Goal: Transaction & Acquisition: Book appointment/travel/reservation

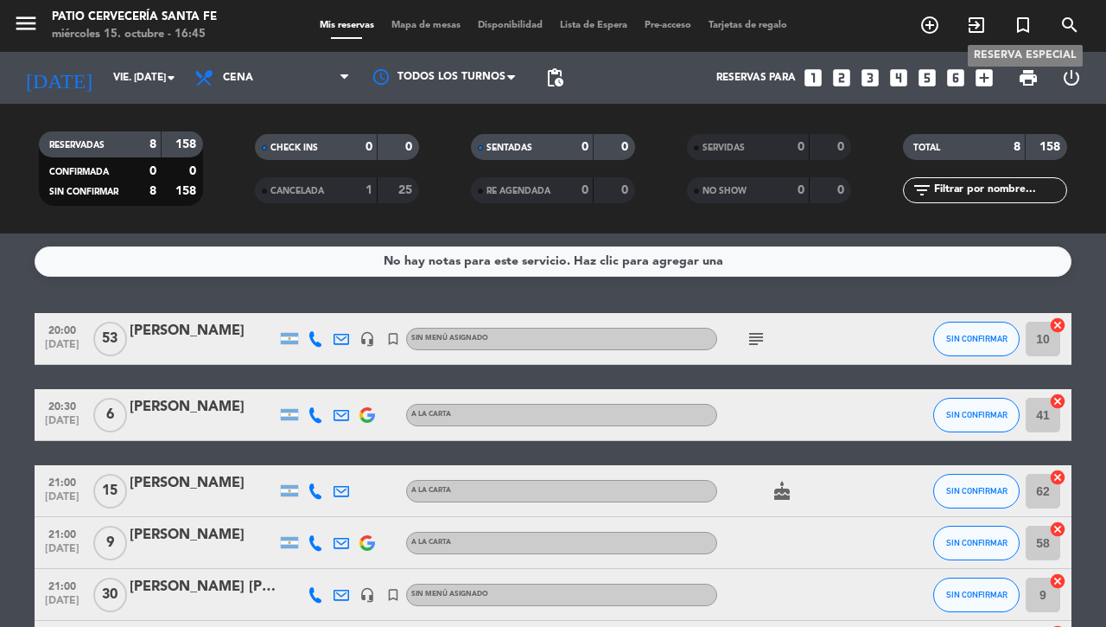
click at [1024, 28] on icon "turned_in_not" at bounding box center [1023, 25] width 21 height 21
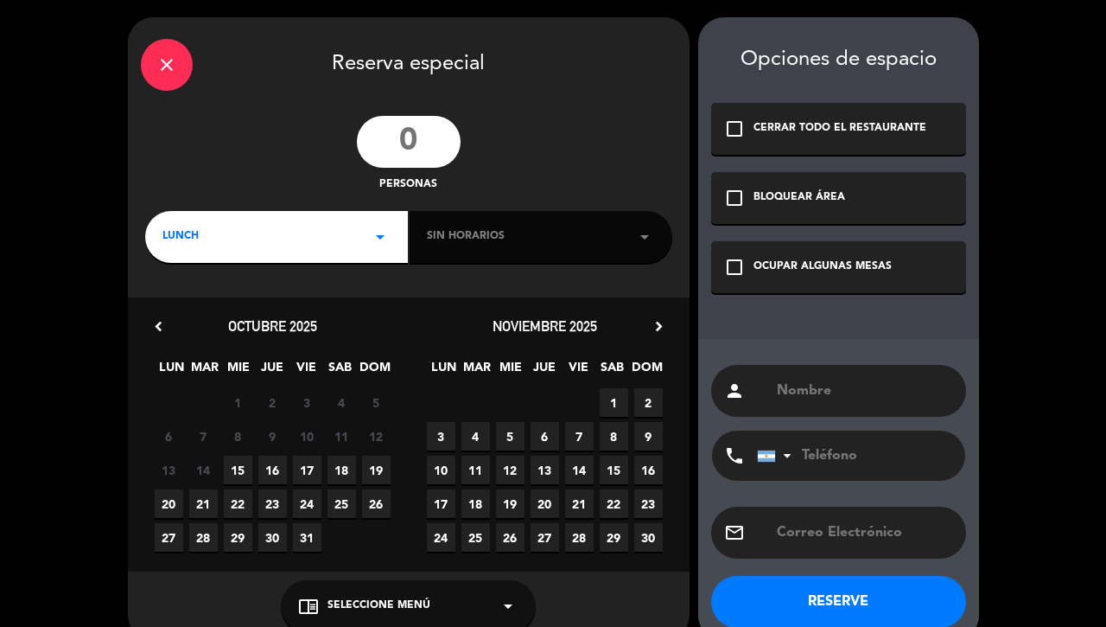
click at [403, 149] on input "number" at bounding box center [409, 142] width 104 height 52
type input "25"
click at [200, 248] on div "LUNCH arrow_drop_down" at bounding box center [276, 237] width 263 height 52
click at [186, 311] on div "Cena" at bounding box center [276, 309] width 228 height 17
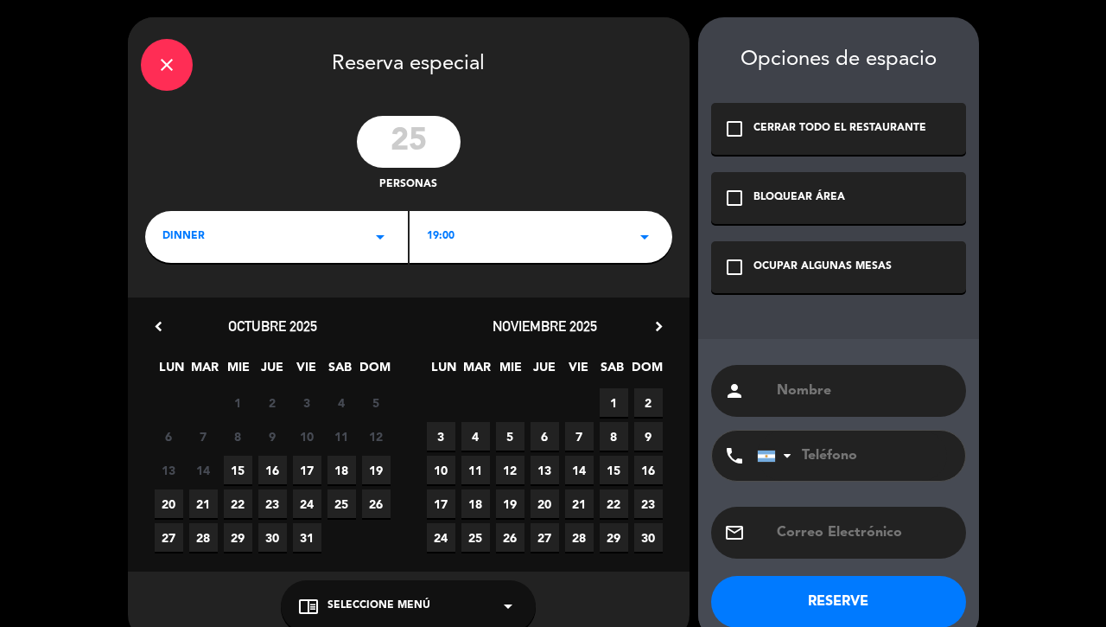
click at [496, 261] on div "19:00 arrow_drop_down" at bounding box center [541, 237] width 263 height 52
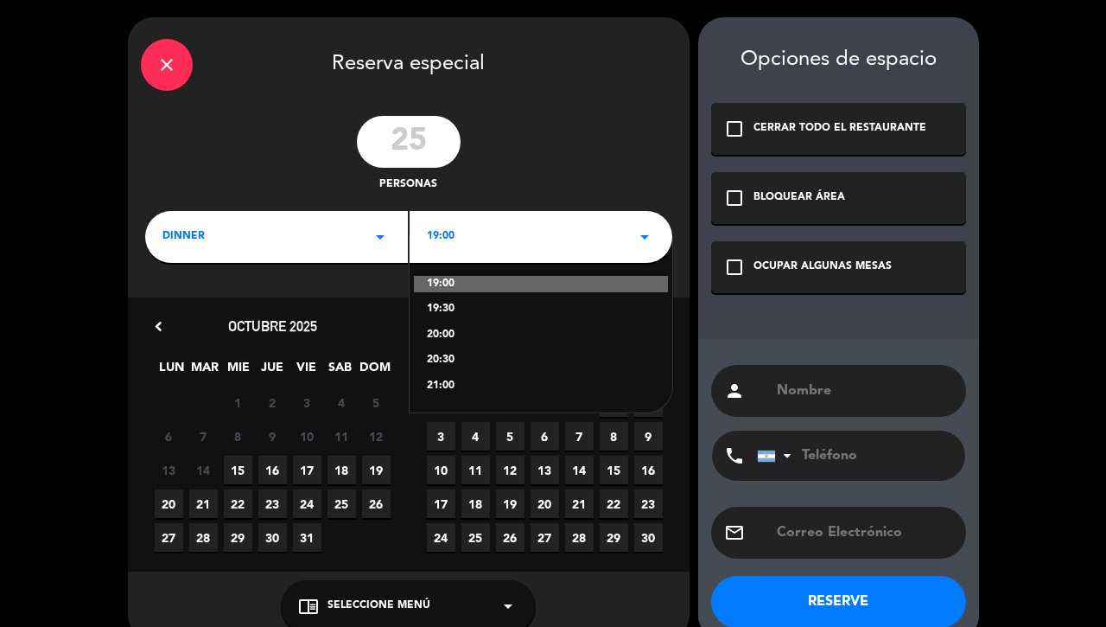
click at [441, 385] on div "21:00" at bounding box center [541, 386] width 228 height 17
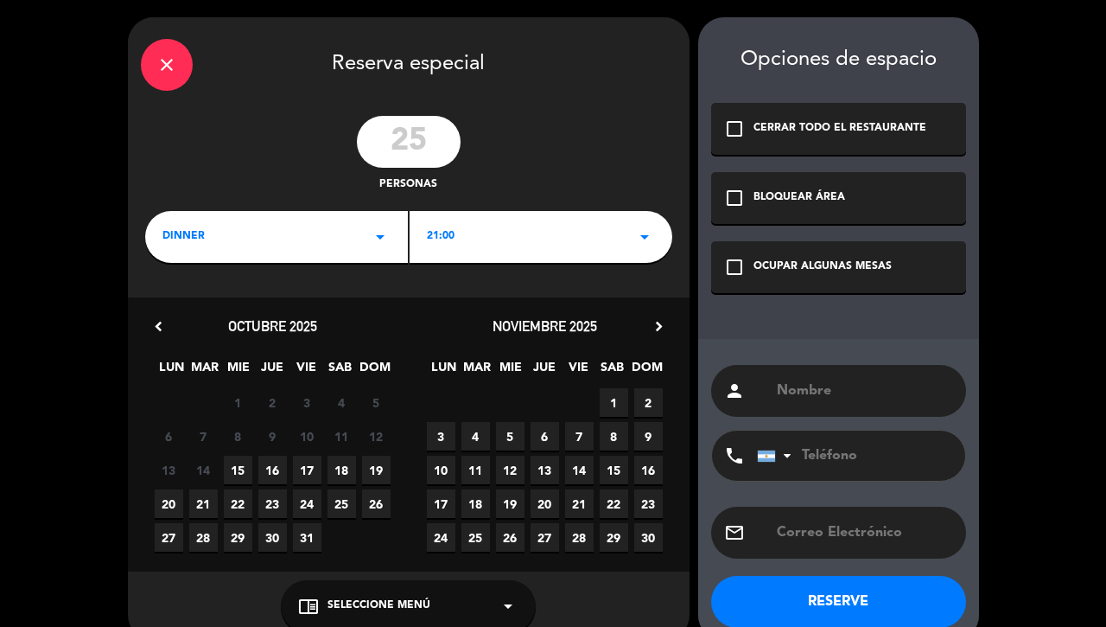
click at [307, 500] on span "24" at bounding box center [307, 503] width 29 height 29
type input "[PERSON_NAME]"
paste input "3458 414272"
type input "3458 414272"
click at [789, 272] on div "OCUPAR ALGUNAS MESAS" at bounding box center [823, 266] width 138 height 17
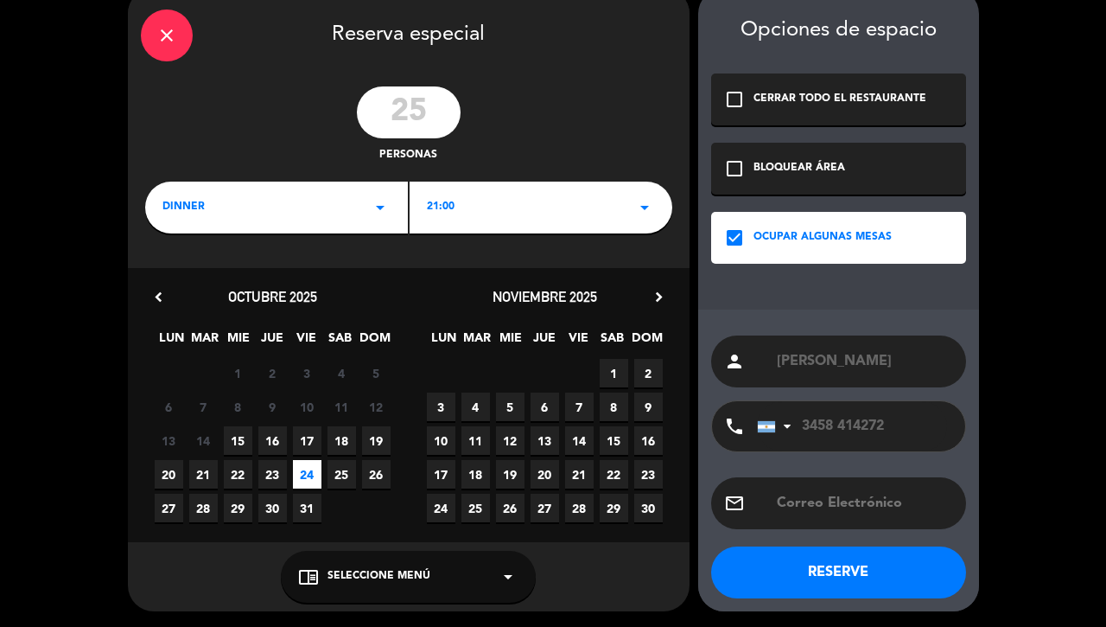
scroll to position [29, 0]
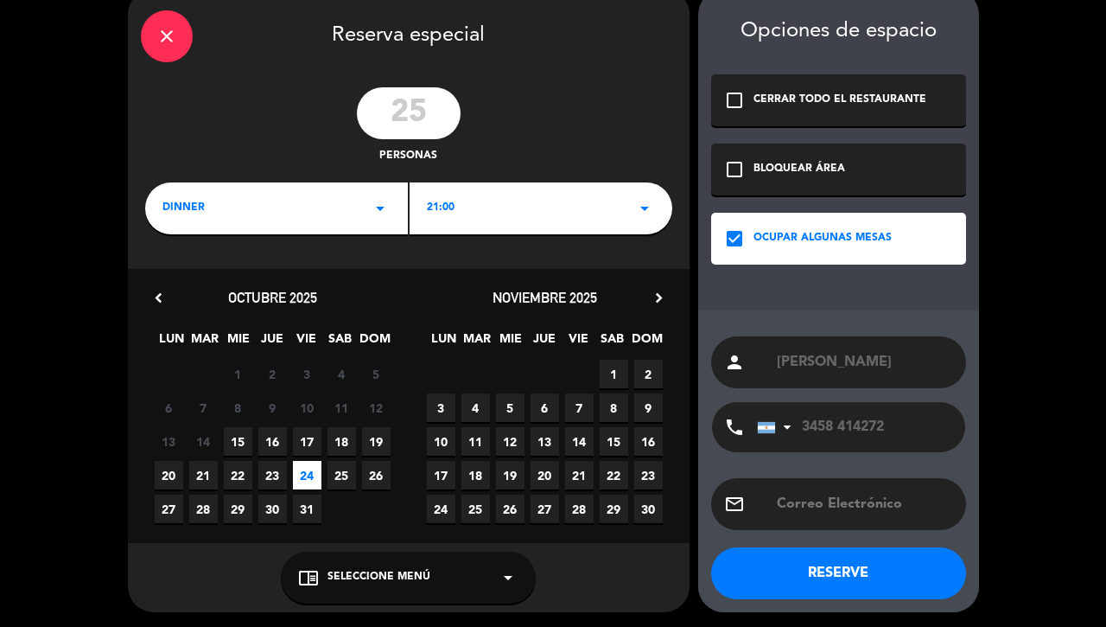
click at [819, 578] on button "RESERVE" at bounding box center [838, 573] width 255 height 52
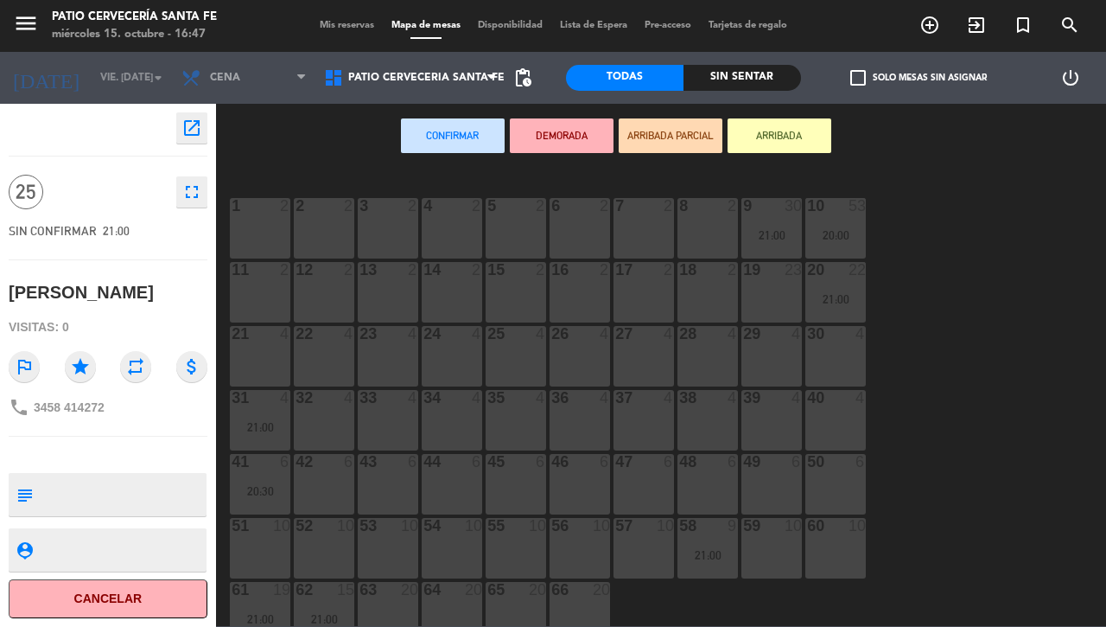
click at [716, 226] on div "8 2" at bounding box center [708, 228] width 60 height 60
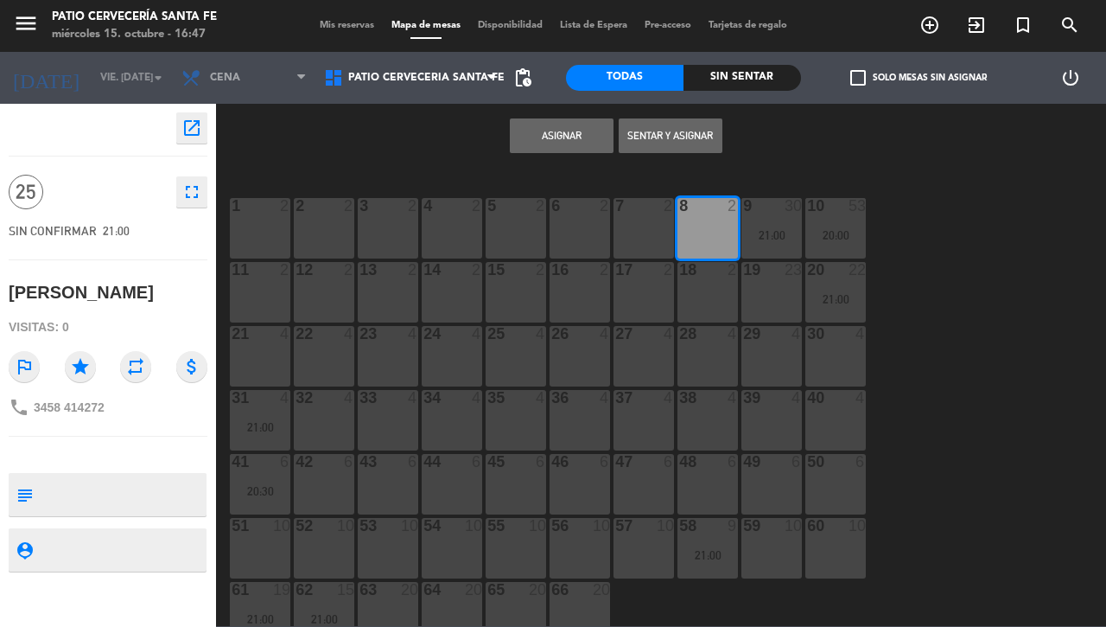
click at [561, 140] on button "Asignar" at bounding box center [562, 135] width 104 height 35
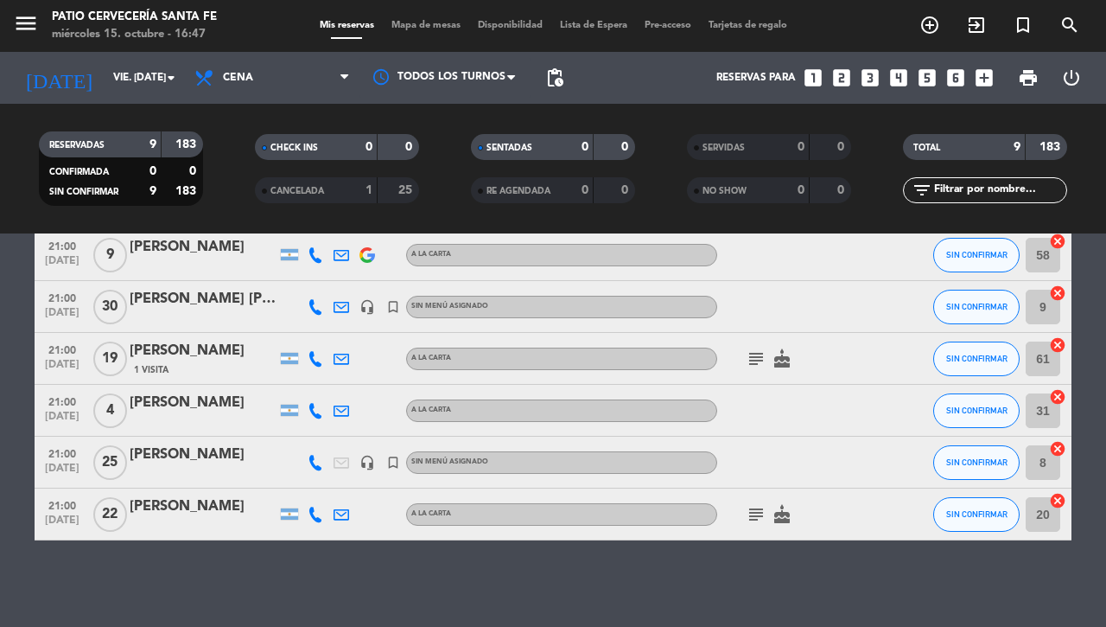
scroll to position [288, 0]
click at [177, 464] on div "[PERSON_NAME]" at bounding box center [203, 454] width 147 height 22
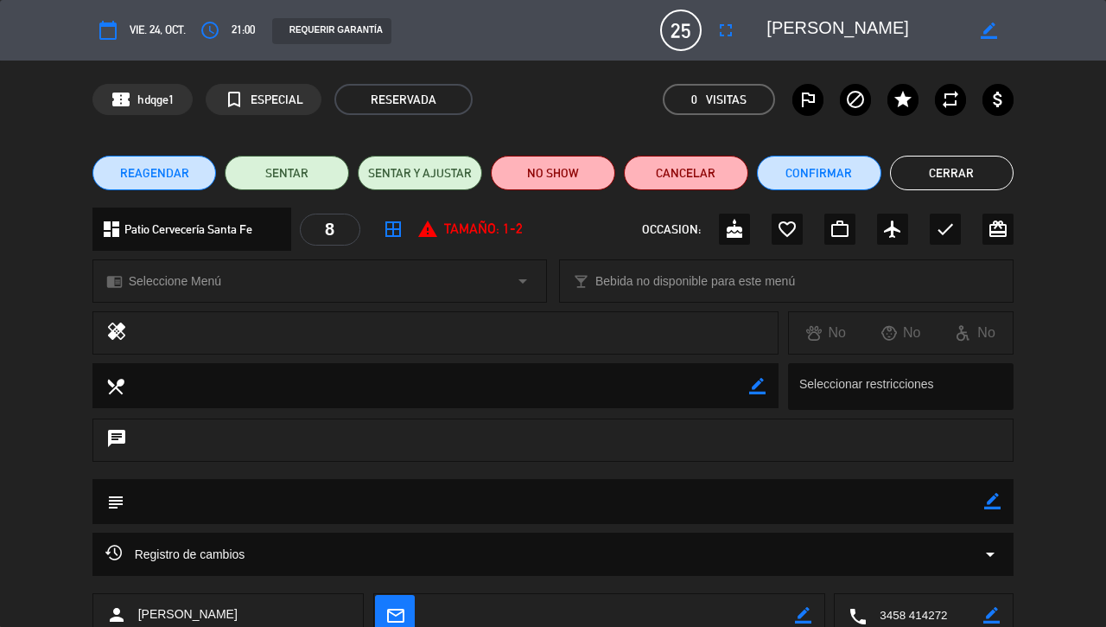
scroll to position [80, 0]
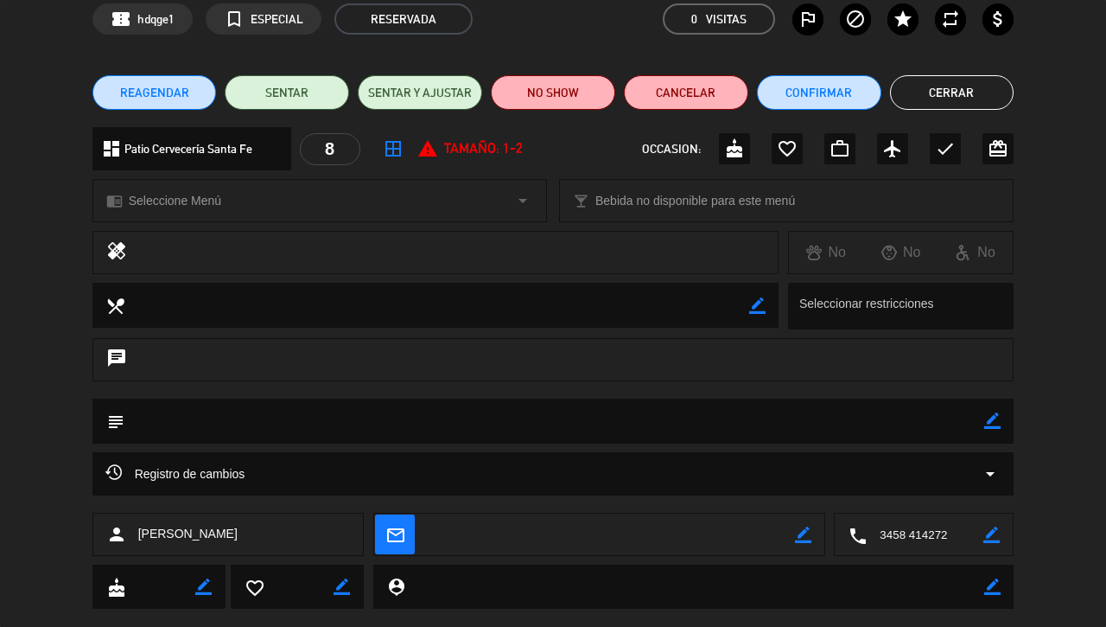
click at [796, 536] on icon "border_color" at bounding box center [803, 534] width 16 height 16
click at [646, 531] on textarea at bounding box center [611, 534] width 368 height 43
paste textarea "[EMAIL_ADDRESS][DOMAIN_NAME]"
type textarea "[EMAIL_ADDRESS][DOMAIN_NAME]"
click at [803, 532] on icon at bounding box center [803, 534] width 16 height 16
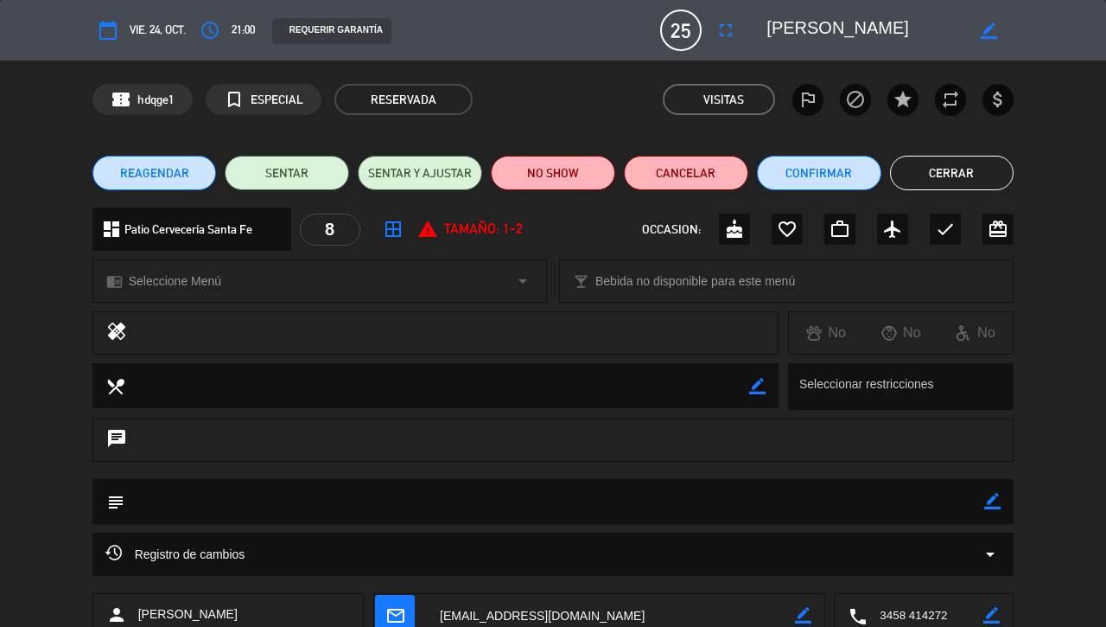
scroll to position [0, 0]
click at [947, 171] on button "Cerrar" at bounding box center [952, 173] width 124 height 35
